Goal: Information Seeking & Learning: Learn about a topic

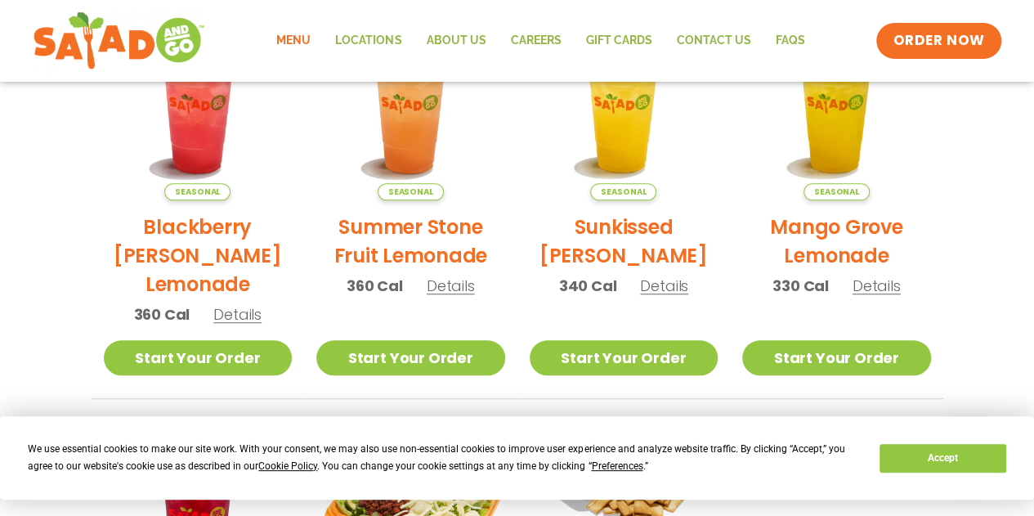
scroll to position [449, 0]
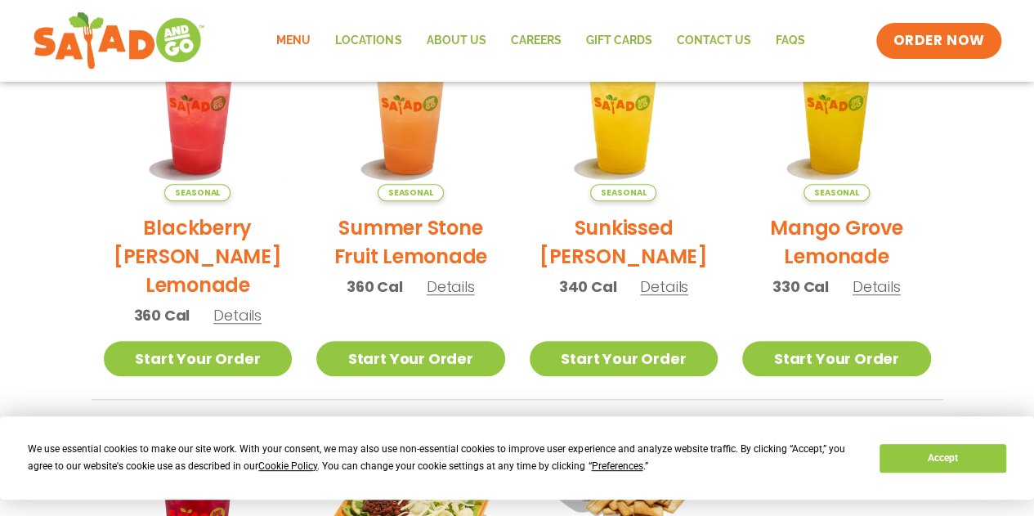
click at [301, 35] on link "Menu" at bounding box center [293, 41] width 59 height 38
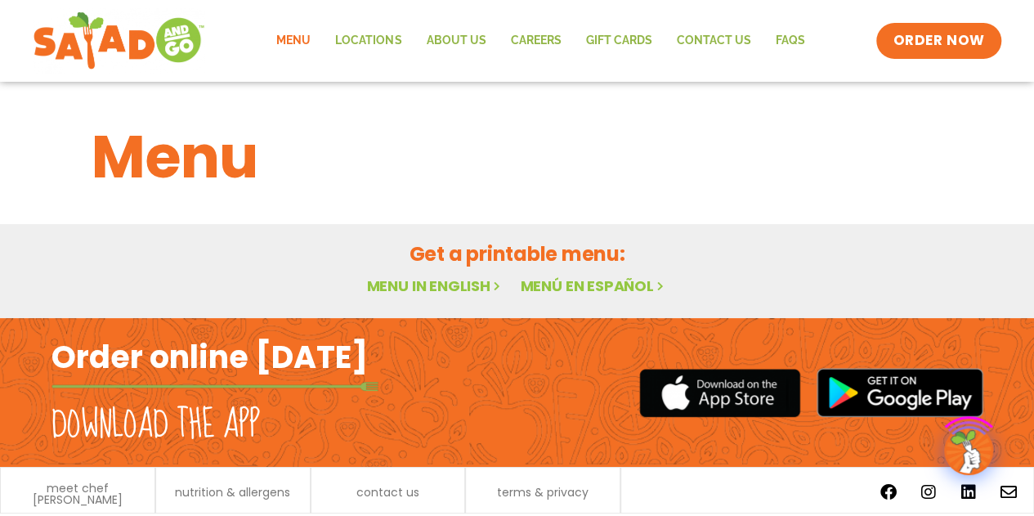
scroll to position [51, 0]
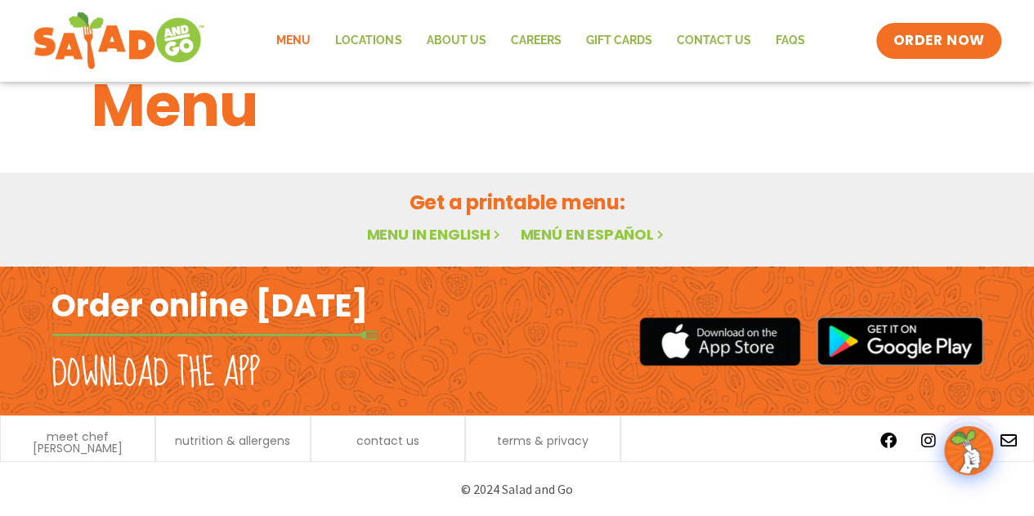
click at [404, 231] on link "Menu in English" at bounding box center [434, 234] width 137 height 20
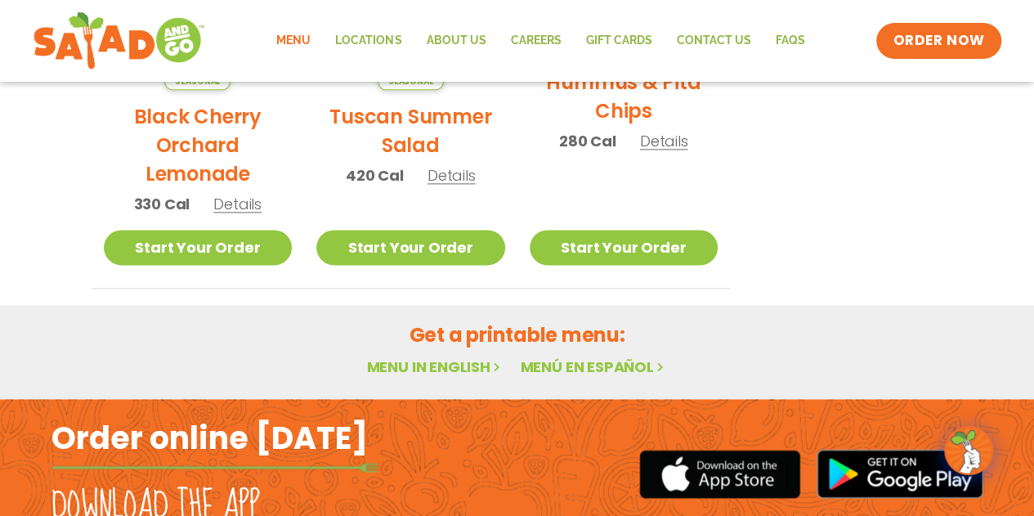
scroll to position [1103, 0]
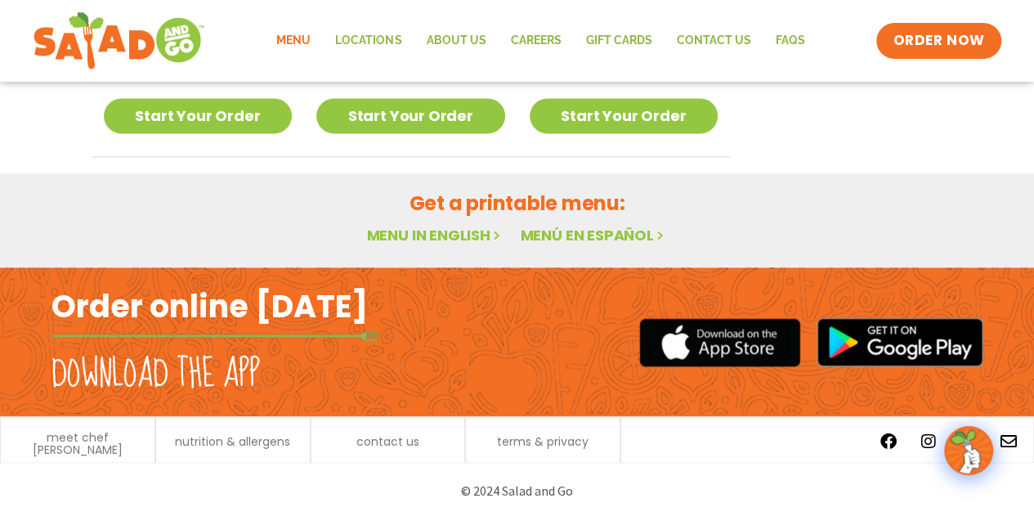
click at [953, 454] on img at bounding box center [968, 450] width 46 height 46
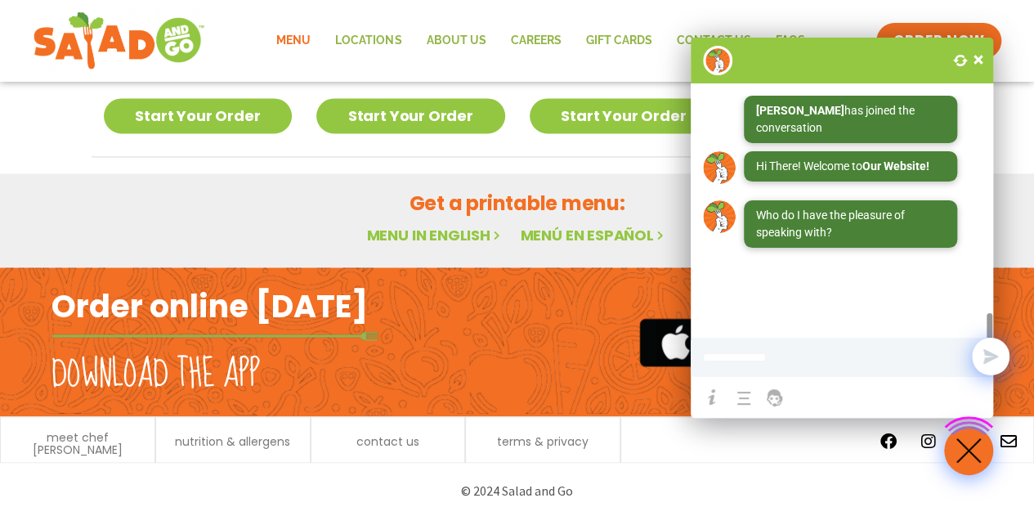
drag, startPoint x: 767, startPoint y: 369, endPoint x: 852, endPoint y: 262, distance: 136.0
click at [767, 380] on li at bounding box center [775, 397] width 34 height 34
click at [986, 66] on span at bounding box center [978, 59] width 16 height 16
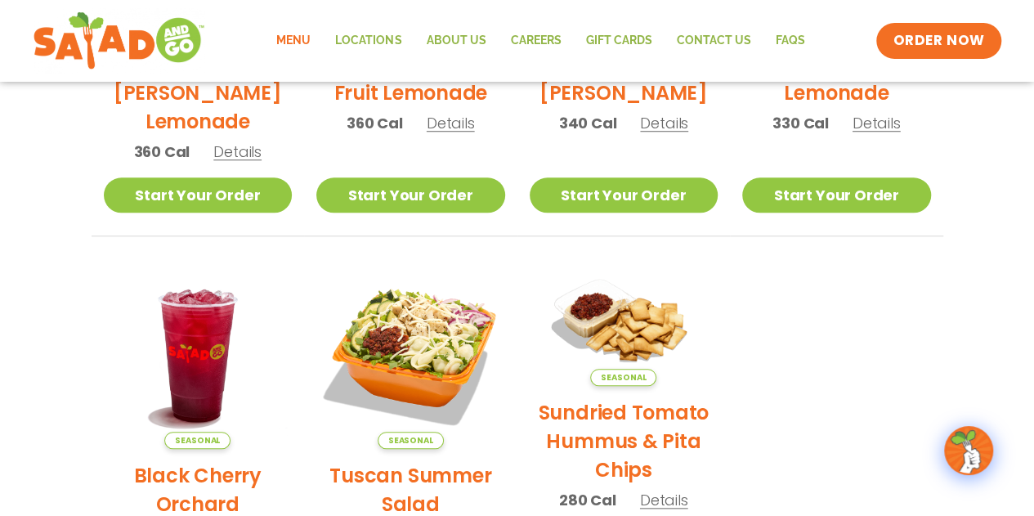
scroll to position [123, 0]
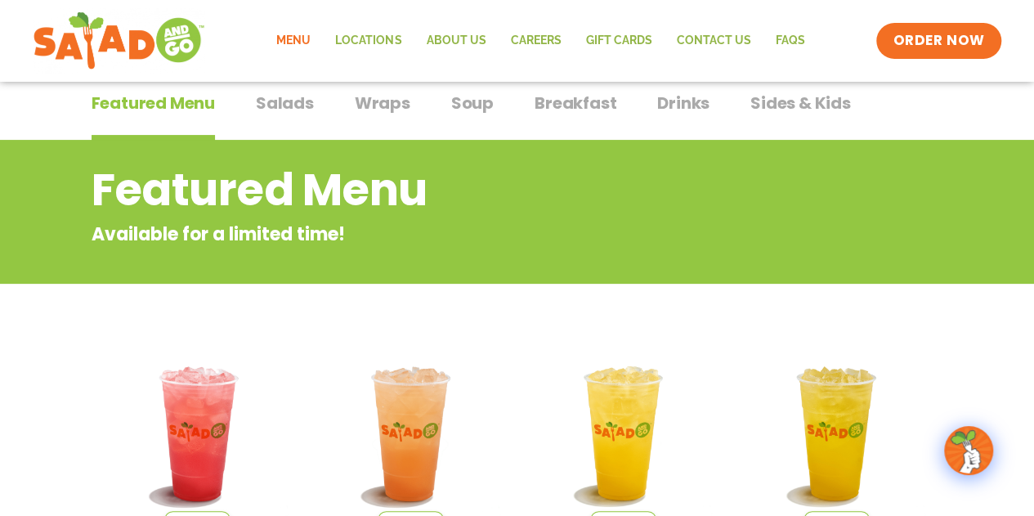
click at [307, 109] on span "Salads" at bounding box center [285, 103] width 58 height 25
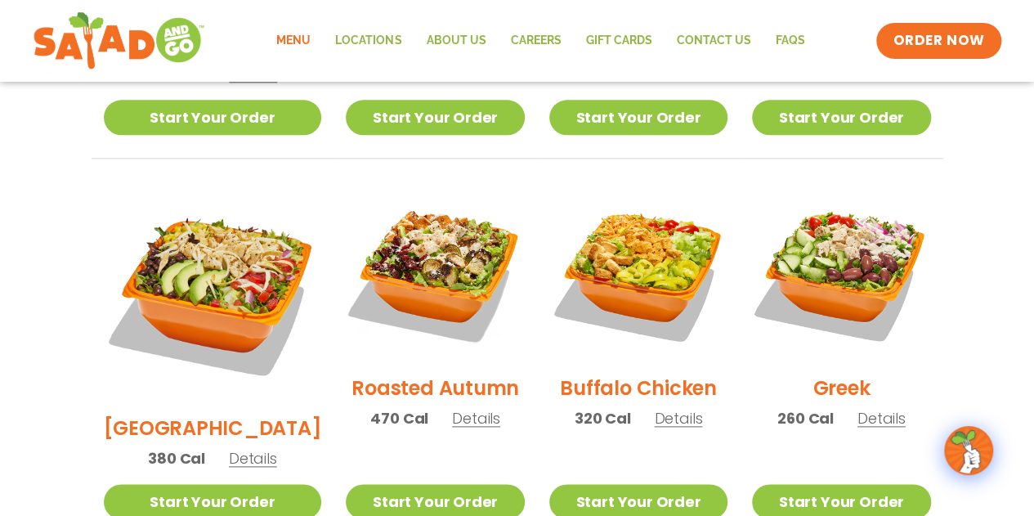
scroll to position [776, 0]
